Goal: Task Accomplishment & Management: Use online tool/utility

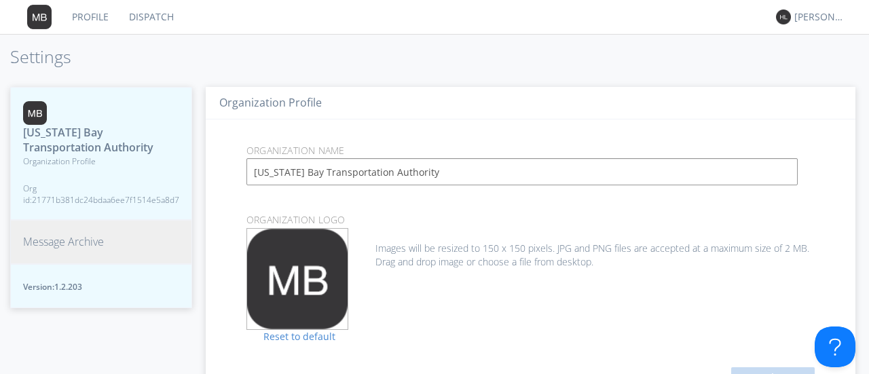
click at [64, 240] on span "Message Archive" at bounding box center [63, 242] width 81 height 16
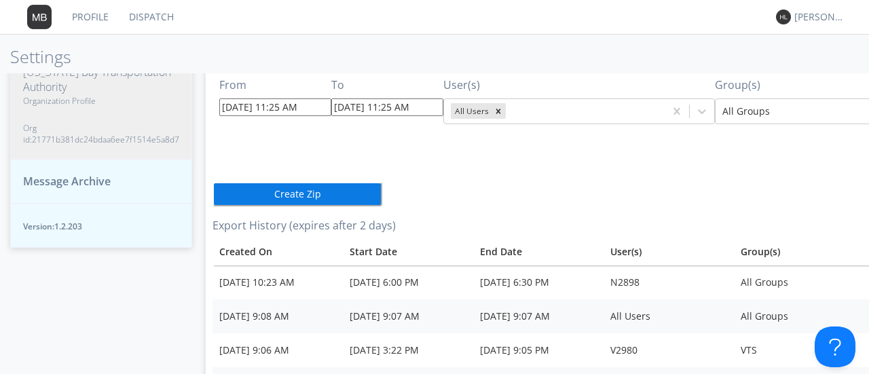
scroll to position [52, 0]
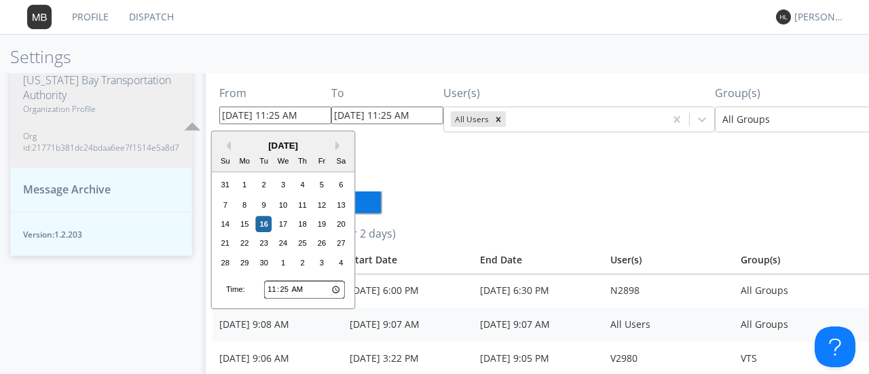
click at [310, 115] on input "[DATE] 11:25 AM" at bounding box center [275, 116] width 112 height 18
click at [228, 145] on button "Previous Month" at bounding box center [226, 146] width 10 height 10
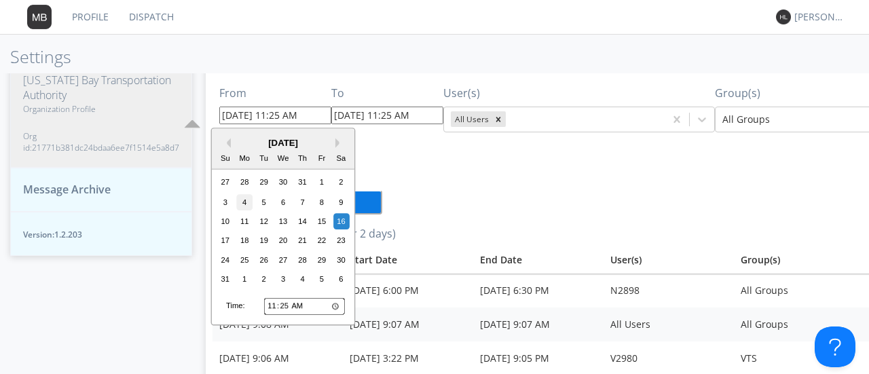
click at [242, 198] on div "4" at bounding box center [244, 202] width 16 height 16
type input "[DATE] 11:25 AM"
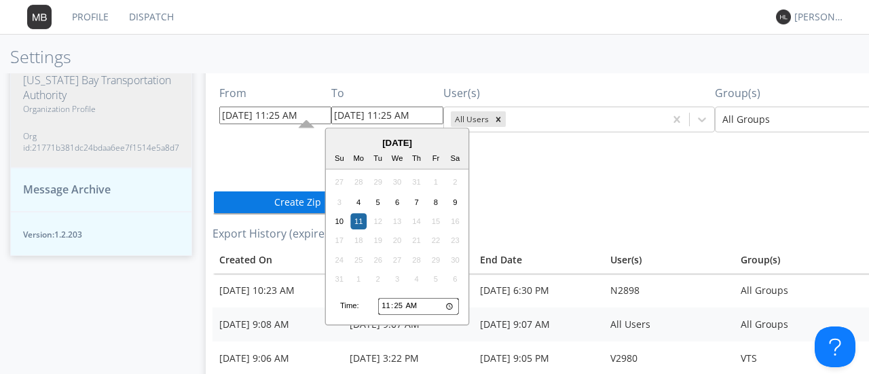
click at [410, 115] on input "[DATE] 11:25 AM" at bounding box center [387, 116] width 112 height 18
click at [359, 202] on div "4" at bounding box center [358, 202] width 16 height 16
type input "[DATE] 11:25 AM"
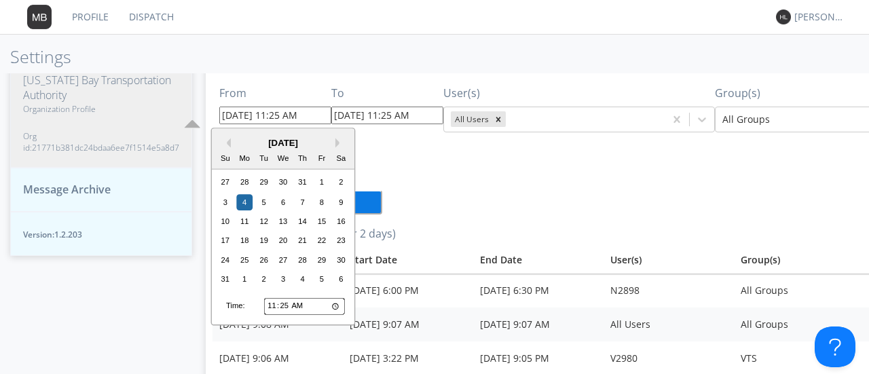
click at [274, 115] on input "[DATE] 11:25 AM" at bounding box center [275, 116] width 112 height 18
type input "[DATE] 1:25 AM"
type input "[DATE] 4:25 AM"
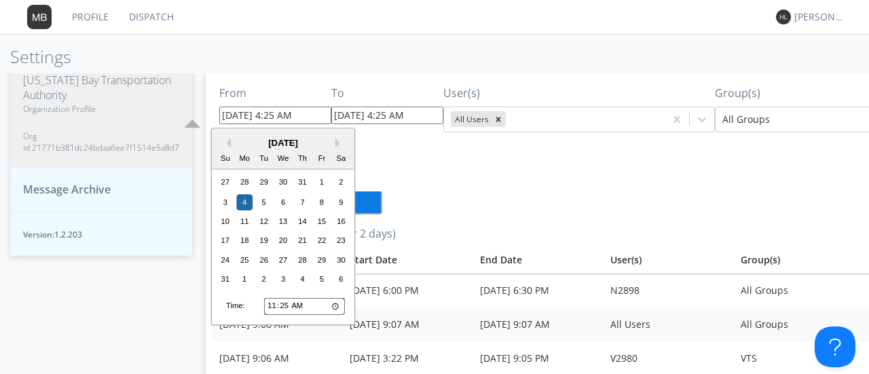
click at [291, 113] on input "[DATE] 4:25 AM" at bounding box center [275, 116] width 112 height 18
type input "[DATE] 4:25 PM"
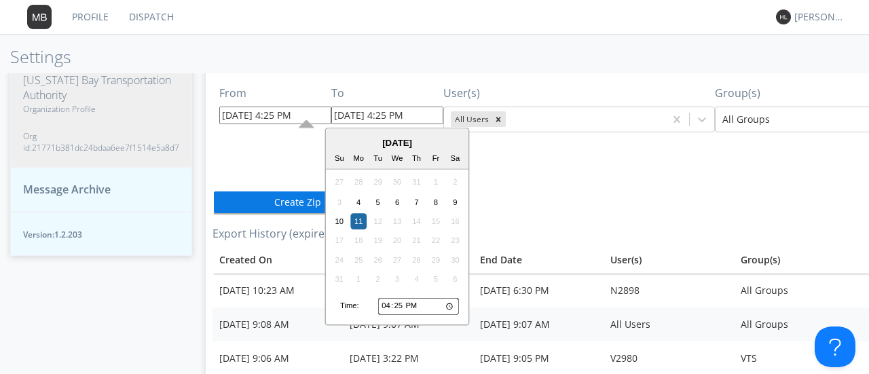
click at [359, 113] on input "[DATE] 4:25 PM" at bounding box center [387, 116] width 112 height 18
click at [361, 198] on div "4" at bounding box center [358, 202] width 16 height 16
click at [382, 112] on input "[DATE] 4:25 PM" at bounding box center [387, 116] width 112 height 18
type input "[DATE] 6:25 PM"
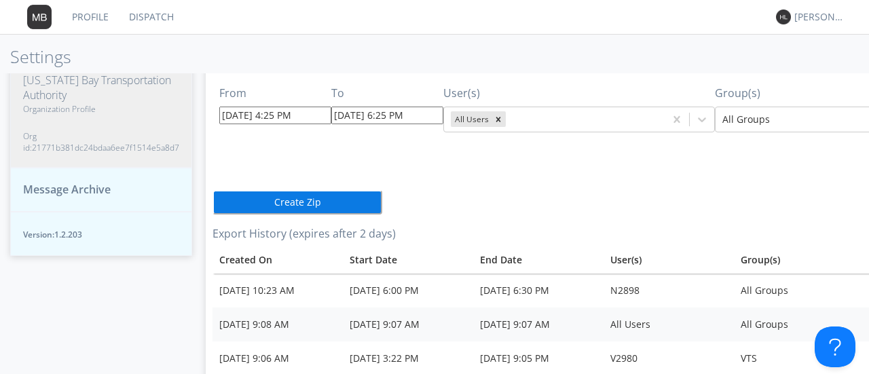
click at [514, 174] on div "From [DATE] 4:25 PM To [DATE] 6:25 PM User(s) All Users Group(s) All Groups Cre…" at bounding box center [603, 340] width 781 height 546
click at [349, 198] on button "Create Zip" at bounding box center [298, 202] width 170 height 24
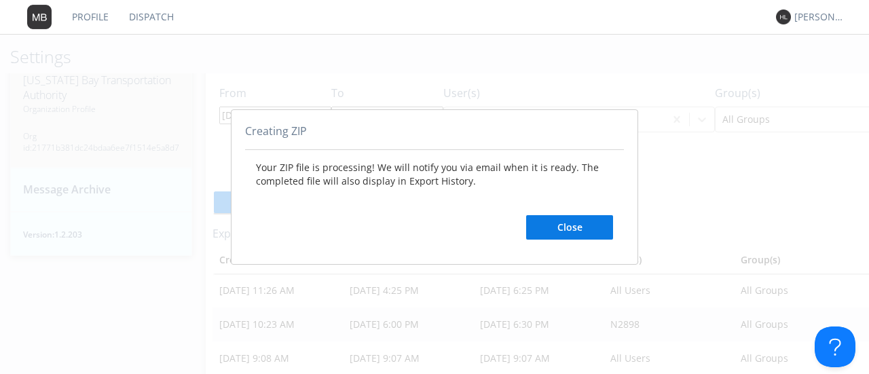
click at [545, 230] on button "Close" at bounding box center [569, 227] width 87 height 24
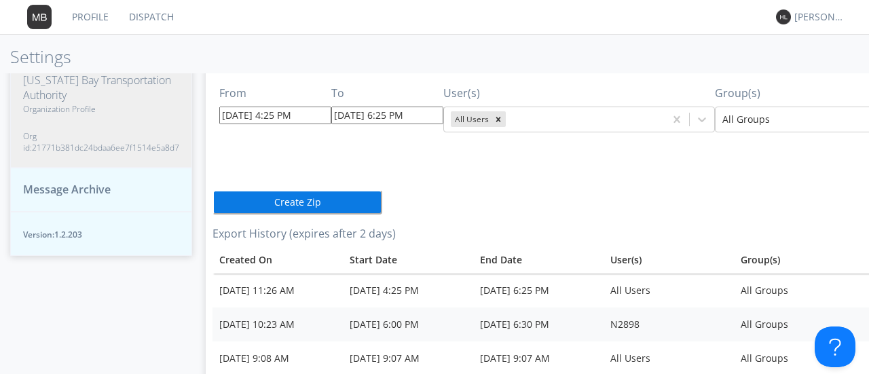
scroll to position [52, 142]
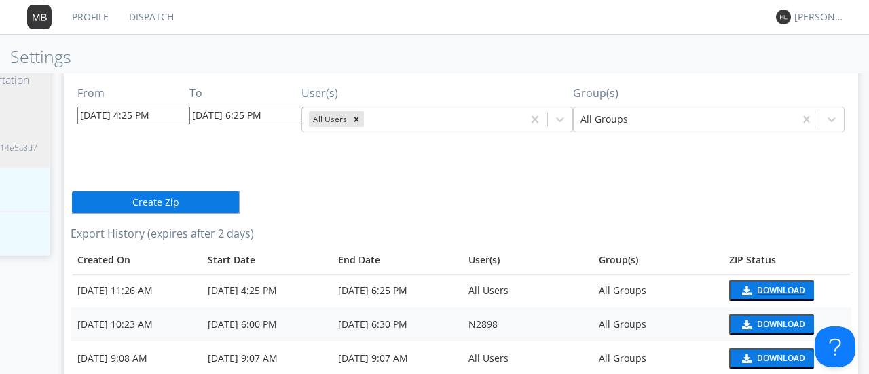
click at [768, 289] on div "Download" at bounding box center [781, 291] width 48 height 8
